Goal: Consume media (video, audio): Consume media (video, audio)

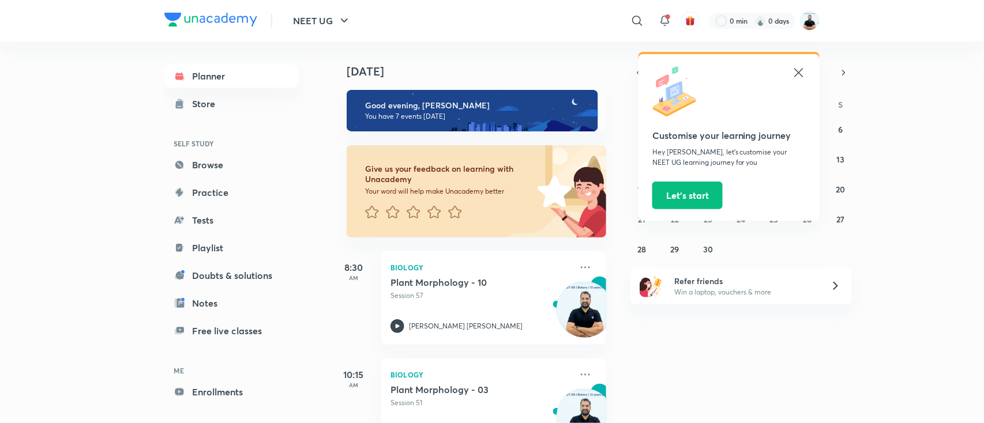
click at [800, 72] on icon at bounding box center [798, 72] width 9 height 9
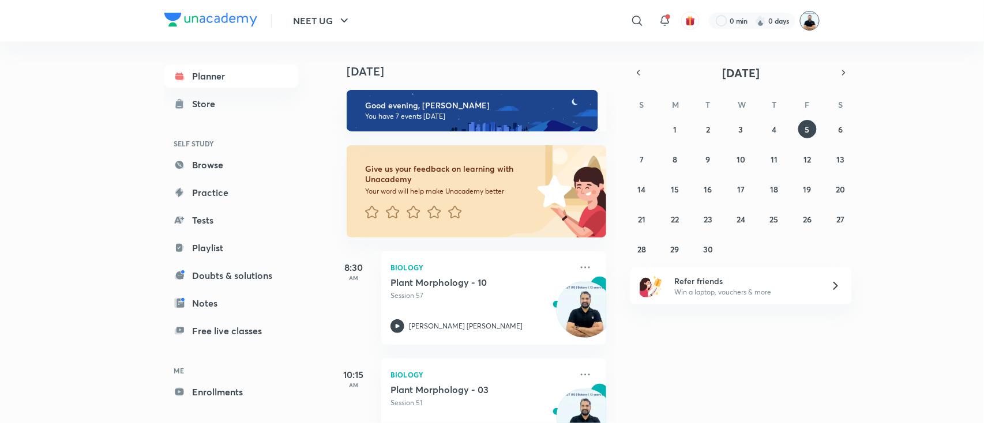
click at [812, 27] on img at bounding box center [810, 21] width 20 height 20
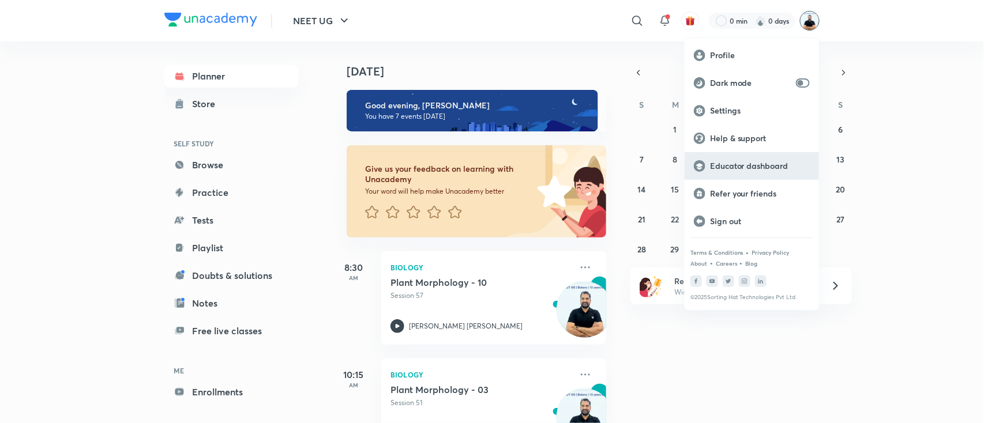
click at [752, 166] on p "Educator dashboard" at bounding box center [760, 166] width 100 height 10
